Goal: Information Seeking & Learning: Learn about a topic

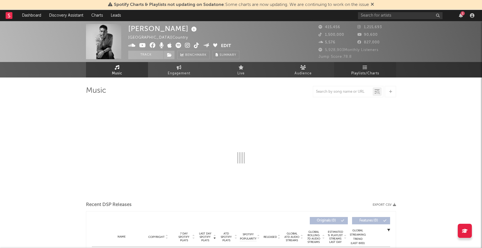
click at [360, 71] on span "Playlists/Charts" at bounding box center [365, 73] width 28 height 7
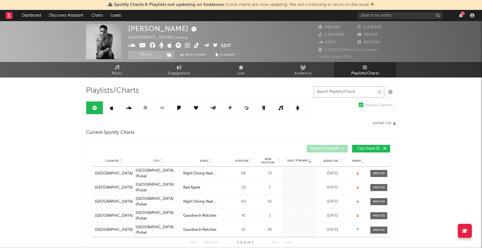
click at [334, 93] on input "text" at bounding box center [349, 91] width 71 height 11
click at [334, 91] on input "text" at bounding box center [349, 91] width 71 height 11
paste input "Call For You"
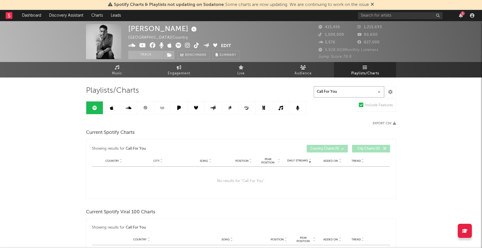
type input "Call For You"
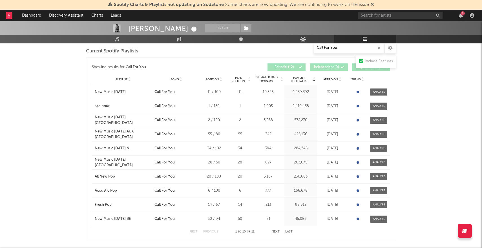
scroll to position [247, 0]
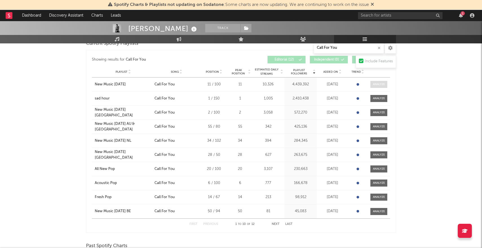
click at [381, 82] on div at bounding box center [379, 84] width 12 height 4
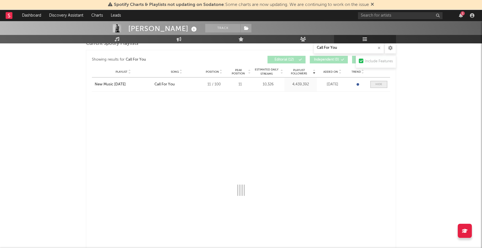
select select "1w"
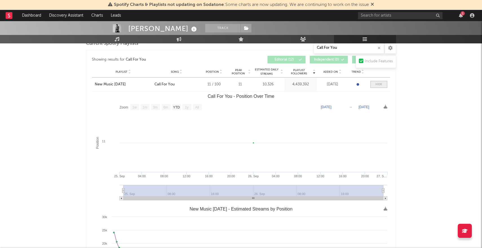
click at [383, 86] on span at bounding box center [379, 84] width 17 height 7
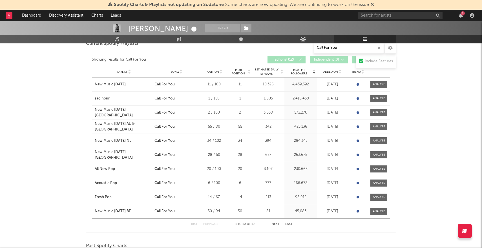
click at [121, 83] on div "New Music [DATE]" at bounding box center [110, 85] width 31 height 6
click at [107, 98] on div "sad hour" at bounding box center [102, 99] width 15 height 6
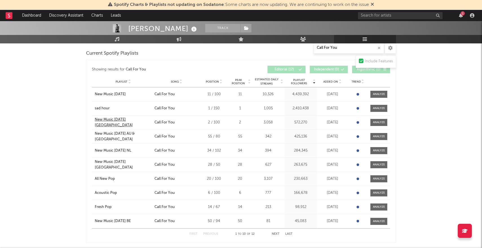
scroll to position [239, 0]
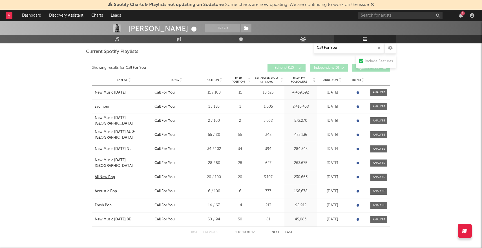
click at [108, 175] on div "All New Pop" at bounding box center [105, 178] width 20 height 6
click at [107, 197] on div "Playlist Acoustic Pop City Song Call For You Position 6 / 100 Peak Position 6 E…" at bounding box center [241, 191] width 298 height 14
click at [106, 192] on div "Acoustic Pop" at bounding box center [106, 192] width 22 height 6
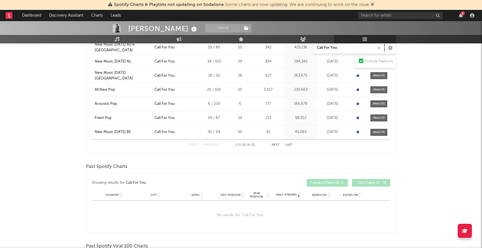
scroll to position [329, 0]
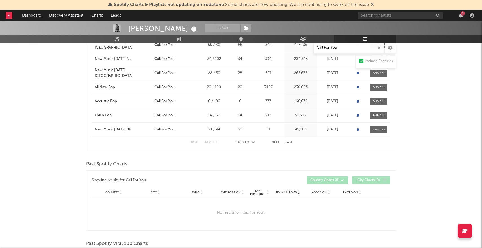
click at [278, 143] on button "Next" at bounding box center [276, 142] width 8 height 3
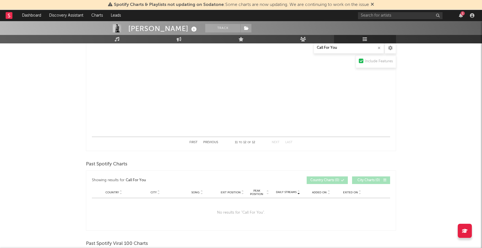
scroll to position [230, 0]
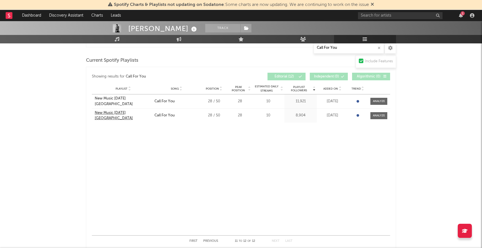
click at [131, 115] on div "New Music [DATE] [GEOGRAPHIC_DATA]" at bounding box center [123, 115] width 57 height 11
click at [131, 101] on div "New Music [DATE] [GEOGRAPHIC_DATA]" at bounding box center [123, 101] width 57 height 11
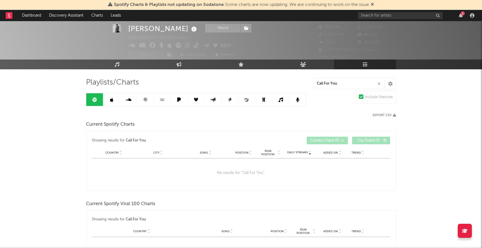
scroll to position [14, 0]
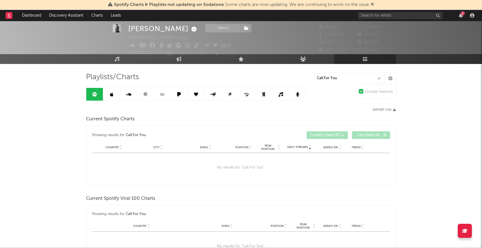
click at [114, 96] on link at bounding box center [111, 94] width 17 height 13
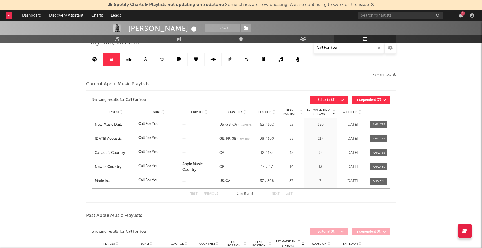
scroll to position [49, 0]
click at [95, 60] on icon at bounding box center [95, 59] width 5 height 5
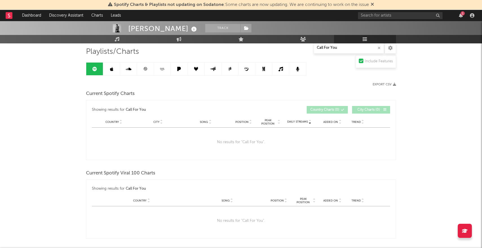
scroll to position [17, 0]
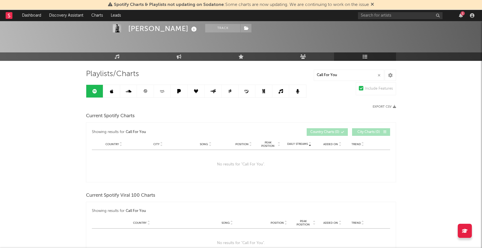
click at [113, 95] on link at bounding box center [111, 91] width 17 height 13
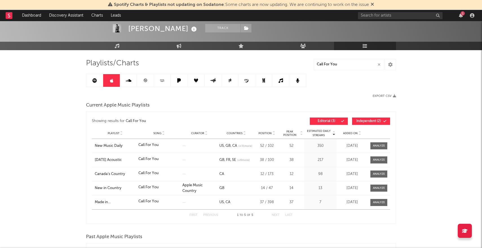
scroll to position [28, 0]
click at [114, 145] on div "New Music Daily" at bounding box center [115, 146] width 41 height 6
click at [120, 176] on div "Canada’s Country" at bounding box center [115, 174] width 41 height 6
click at [103, 199] on div "Made in [GEOGRAPHIC_DATA]" at bounding box center [115, 202] width 41 height 6
click at [382, 17] on input "text" at bounding box center [400, 15] width 85 height 7
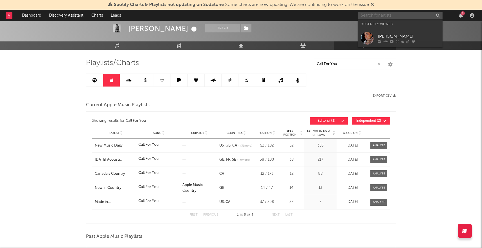
paste input "[PERSON_NAME]"
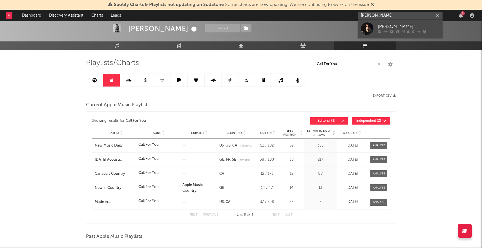
type input "[PERSON_NAME]"
click at [387, 27] on div "[PERSON_NAME]" at bounding box center [409, 26] width 62 height 7
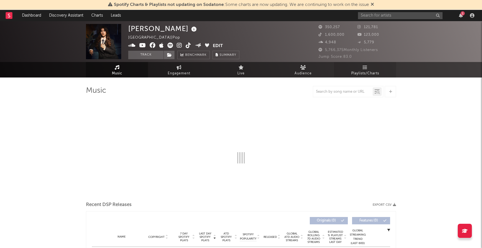
click at [367, 71] on span "Playlists/Charts" at bounding box center [365, 73] width 28 height 7
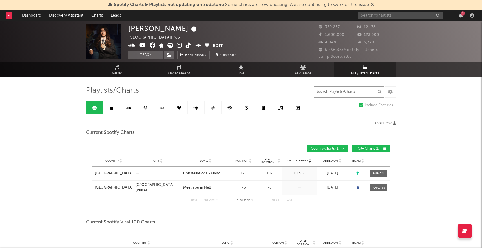
click at [352, 95] on input "text" at bounding box center [349, 91] width 71 height 11
paste input "Sleeping with the Lights On"
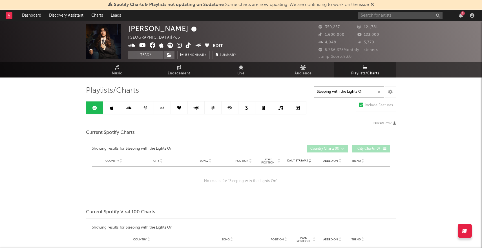
type input "Sleeping with the Lights On"
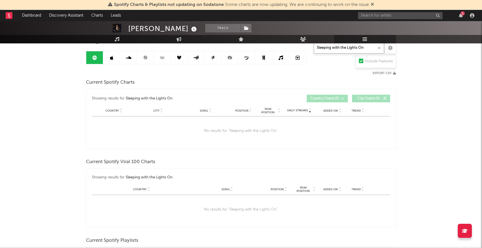
scroll to position [36, 0]
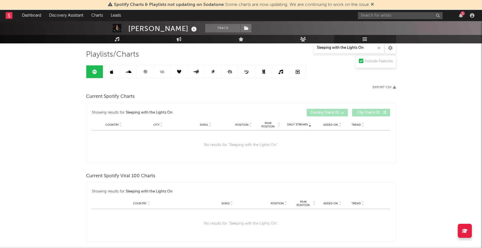
click at [113, 70] on icon at bounding box center [111, 72] width 3 height 5
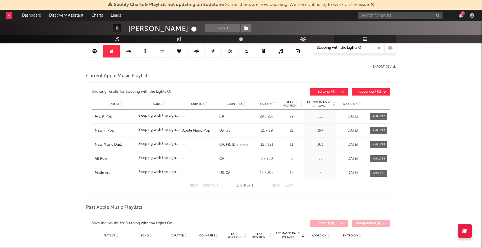
scroll to position [54, 0]
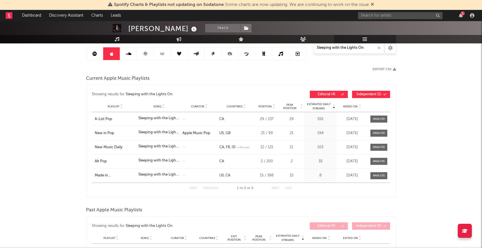
click at [94, 60] on link at bounding box center [94, 53] width 17 height 13
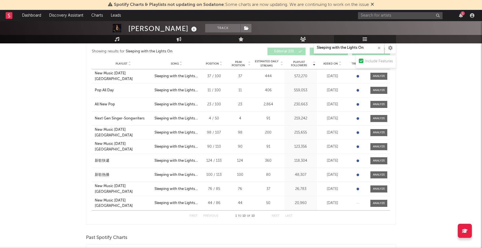
scroll to position [254, 0]
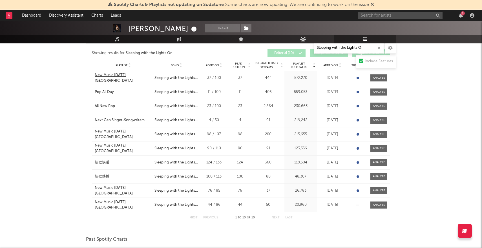
click at [120, 80] on div "New Music [DATE] [GEOGRAPHIC_DATA]" at bounding box center [123, 77] width 57 height 11
click at [109, 91] on div "Pop All Day" at bounding box center [104, 92] width 19 height 6
drag, startPoint x: 113, startPoint y: 205, endPoint x: 228, endPoint y: 1, distance: 234.5
click at [0, 0] on div "Spotify Charts & Playlists not updating on Sodatone : Some charts are now updat…" at bounding box center [241, 132] width 482 height 731
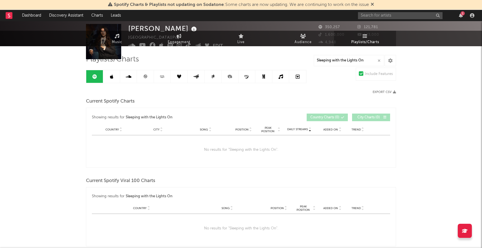
scroll to position [0, 0]
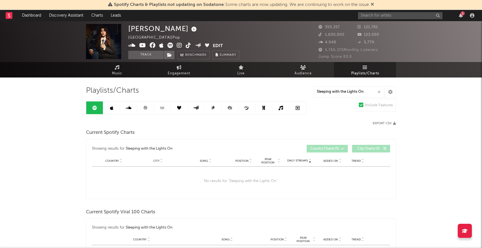
click at [397, 20] on div "1" at bounding box center [417, 15] width 118 height 11
click at [395, 17] on input "text" at bounding box center [400, 15] width 85 height 7
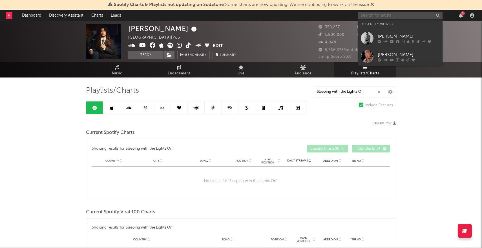
paste input "[PERSON_NAME]"
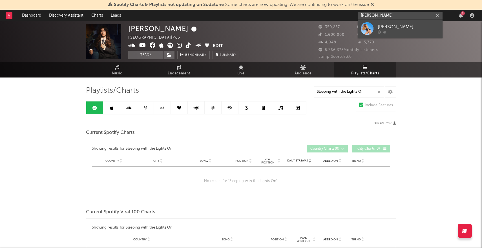
type input "[PERSON_NAME]"
click at [399, 31] on div at bounding box center [409, 31] width 62 height 3
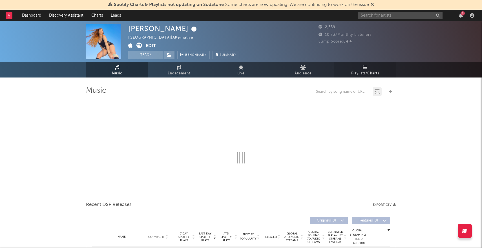
click at [357, 67] on link "Playlists/Charts" at bounding box center [365, 70] width 62 height 16
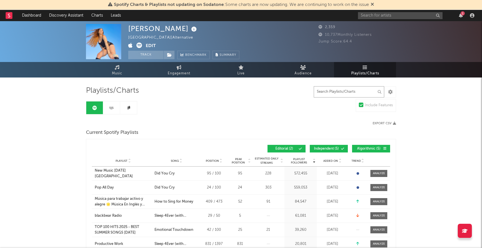
click at [355, 90] on input "text" at bounding box center [349, 91] width 71 height 11
paste input "HOW TO SING FOR MONEY"
type input "HOW TO SING FOR MONEY"
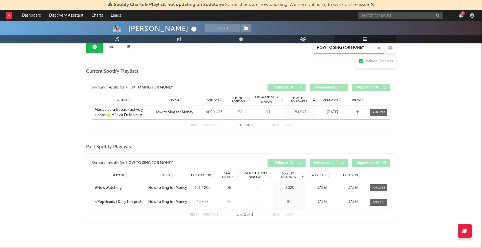
scroll to position [61, 0]
click at [424, 179] on div "[PERSON_NAME] Track [GEOGRAPHIC_DATA] | Alternative Edit Track Benchmark Summar…" at bounding box center [241, 110] width 482 height 298
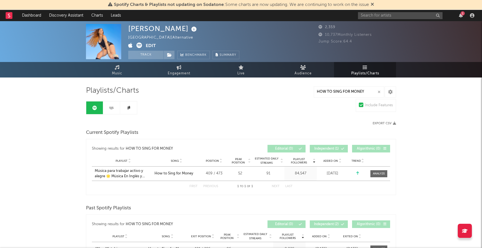
click at [320, 108] on div "Playlists/Charts HOW TO SING FOR MONEY Include Features Export CSV Current Spot…" at bounding box center [241, 185] width 310 height 199
click at [109, 111] on link at bounding box center [111, 108] width 17 height 13
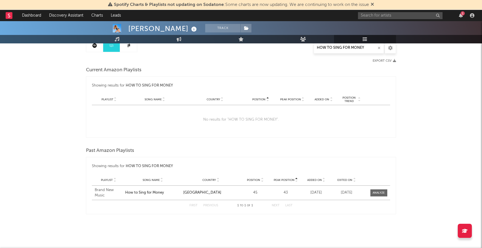
scroll to position [61, 0]
